Goal: Transaction & Acquisition: Purchase product/service

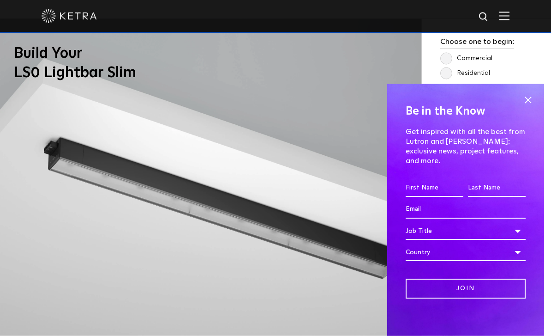
scroll to position [734, 0]
click at [532, 107] on span at bounding box center [528, 100] width 14 height 14
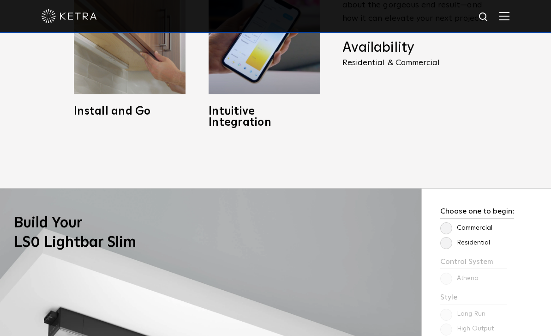
scroll to position [571, 0]
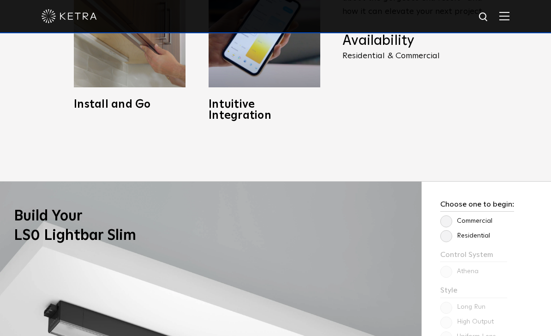
click at [448, 240] on label "Residential" at bounding box center [466, 236] width 50 height 8
click at [0, 0] on input "Residential" at bounding box center [0, 0] width 0 height 0
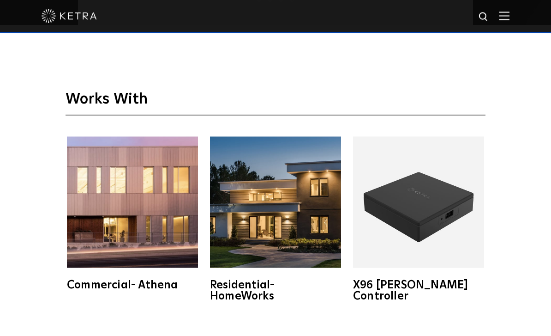
scroll to position [1440, 0]
click at [441, 239] on img at bounding box center [418, 201] width 131 height 131
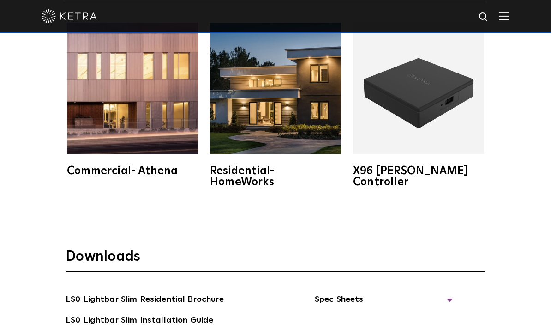
click at [297, 154] on img at bounding box center [275, 88] width 131 height 131
click at [425, 154] on img at bounding box center [418, 88] width 131 height 131
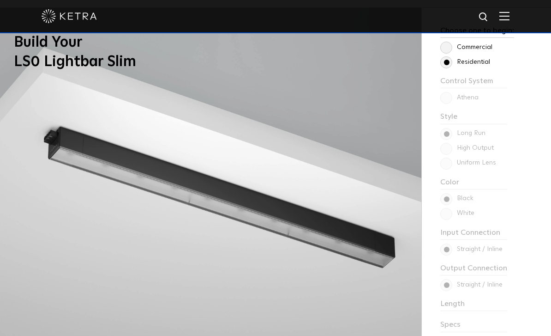
scroll to position [710, 0]
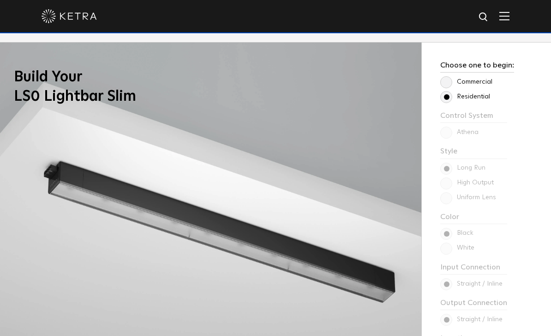
click at [536, 186] on div "Choose one to begin: Commercial Residential Control System Athena HomeWorks Sty…" at bounding box center [486, 218] width 129 height 352
click at [449, 154] on div "Choose one to begin: Commercial Residential Control System Athena HomeWorks Sty…" at bounding box center [486, 218] width 129 height 352
click at [448, 86] on label "Commercial" at bounding box center [467, 82] width 52 height 8
click at [0, 0] on input "Commercial" at bounding box center [0, 0] width 0 height 0
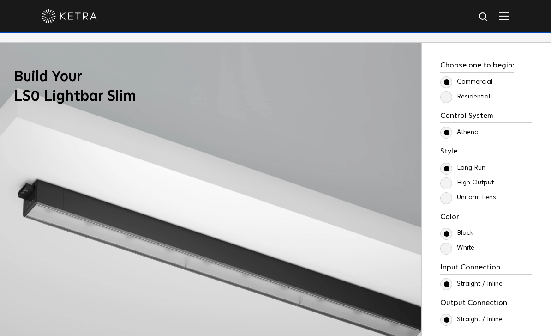
click at [445, 101] on label "Residential" at bounding box center [466, 97] width 50 height 8
click at [0, 0] on input "Residential" at bounding box center [0, 0] width 0 height 0
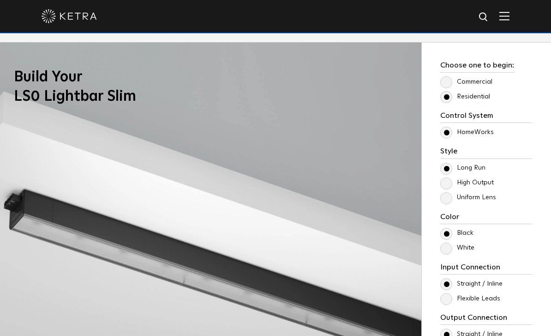
click at [448, 86] on label "Commercial" at bounding box center [467, 82] width 52 height 8
click at [0, 0] on input "Commercial" at bounding box center [0, 0] width 0 height 0
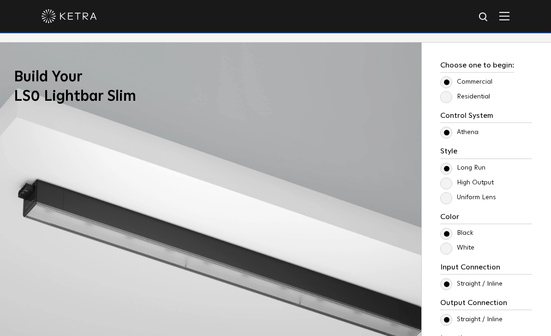
click at [446, 101] on label "Residential" at bounding box center [466, 97] width 50 height 8
click at [0, 0] on input "Residential" at bounding box center [0, 0] width 0 height 0
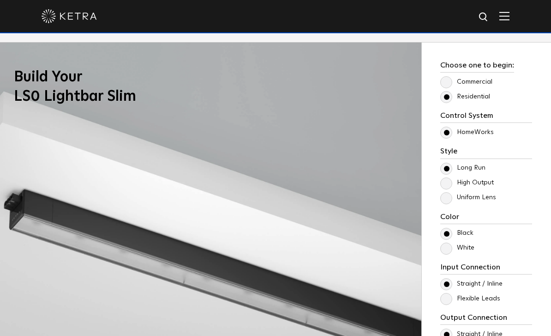
click at [445, 187] on label "High Output" at bounding box center [468, 183] width 54 height 8
click at [0, 0] on input "High Output" at bounding box center [0, 0] width 0 height 0
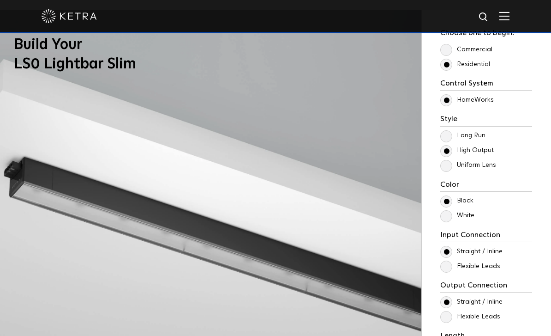
scroll to position [747, 0]
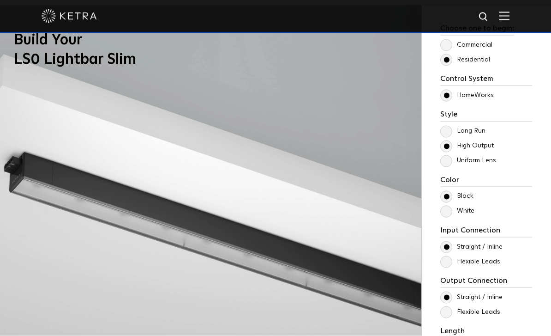
click at [447, 164] on label "Uniform Lens" at bounding box center [469, 161] width 56 height 8
click at [0, 0] on input "Uniform Lens" at bounding box center [0, 0] width 0 height 0
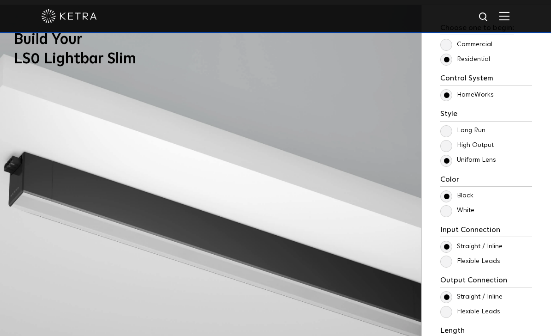
click at [446, 149] on label "High Output" at bounding box center [468, 145] width 54 height 8
click at [0, 0] on input "High Output" at bounding box center [0, 0] width 0 height 0
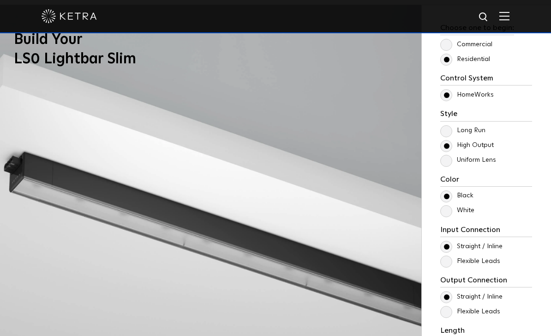
click at [442, 155] on div "Long Run High Output Uniform Lens" at bounding box center [487, 145] width 92 height 41
click at [449, 134] on label "Long Run" at bounding box center [463, 131] width 45 height 8
click at [0, 0] on input "Long Run" at bounding box center [0, 0] width 0 height 0
click at [448, 214] on label "White" at bounding box center [458, 210] width 34 height 8
click at [0, 0] on input "White" at bounding box center [0, 0] width 0 height 0
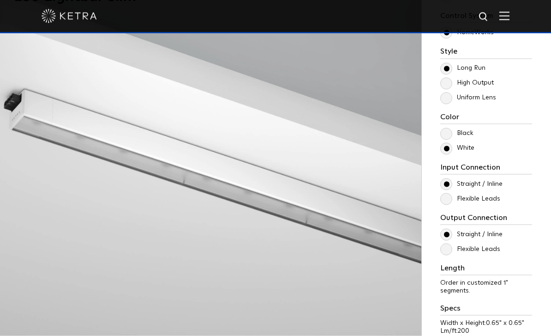
scroll to position [811, 0]
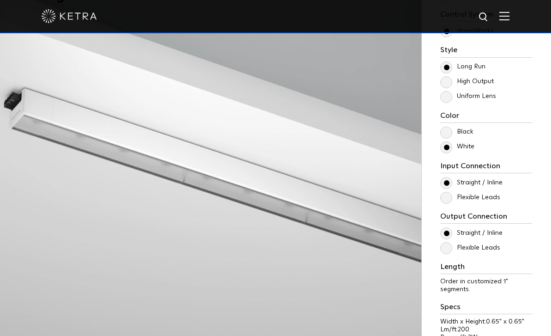
click at [450, 201] on label "Flexible Leads" at bounding box center [471, 198] width 60 height 8
click at [0, 0] on input "Flexible Leads" at bounding box center [0, 0] width 0 height 0
click at [451, 187] on label "Straight / Inline" at bounding box center [472, 183] width 62 height 8
click at [0, 0] on input "Straight / Inline" at bounding box center [0, 0] width 0 height 0
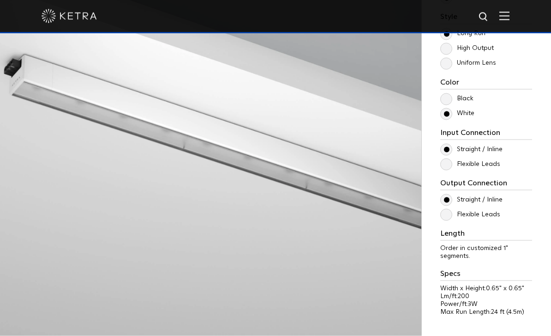
scroll to position [845, 0]
click at [448, 218] on label "Flexible Leads" at bounding box center [471, 214] width 60 height 8
click at [0, 0] on input "Flexible Leads" at bounding box center [0, 0] width 0 height 0
click at [447, 203] on label "Straight / Inline" at bounding box center [472, 199] width 62 height 8
click at [0, 0] on input "Straight / Inline" at bounding box center [0, 0] width 0 height 0
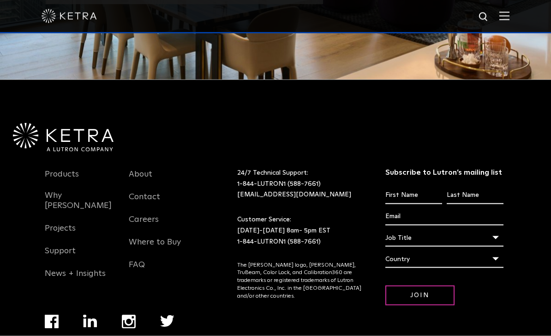
scroll to position [2269, 0]
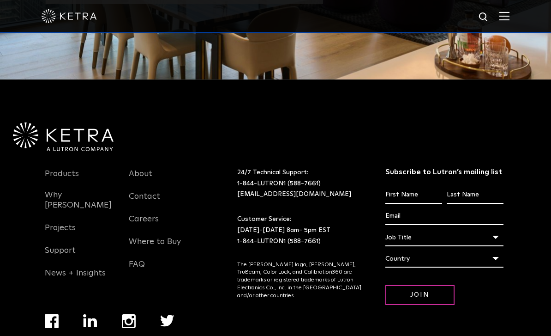
click at [141, 250] on link "Where to Buy" at bounding box center [155, 246] width 52 height 21
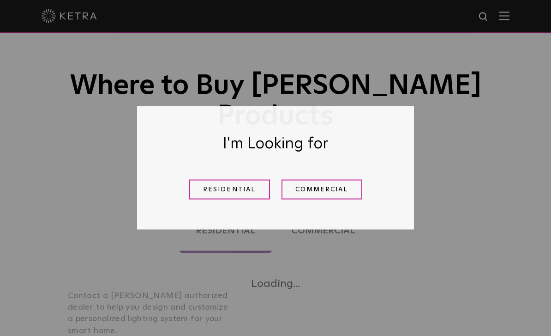
scroll to position [161, 0]
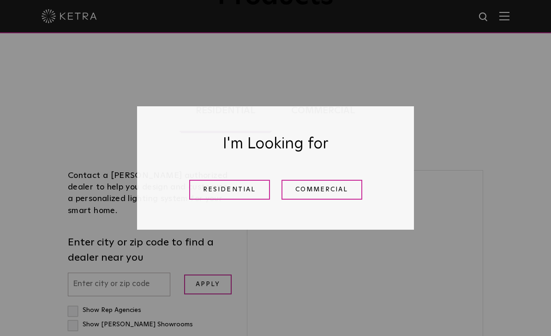
click at [243, 200] on link "Residential" at bounding box center [229, 190] width 81 height 20
